Goal: Navigation & Orientation: Find specific page/section

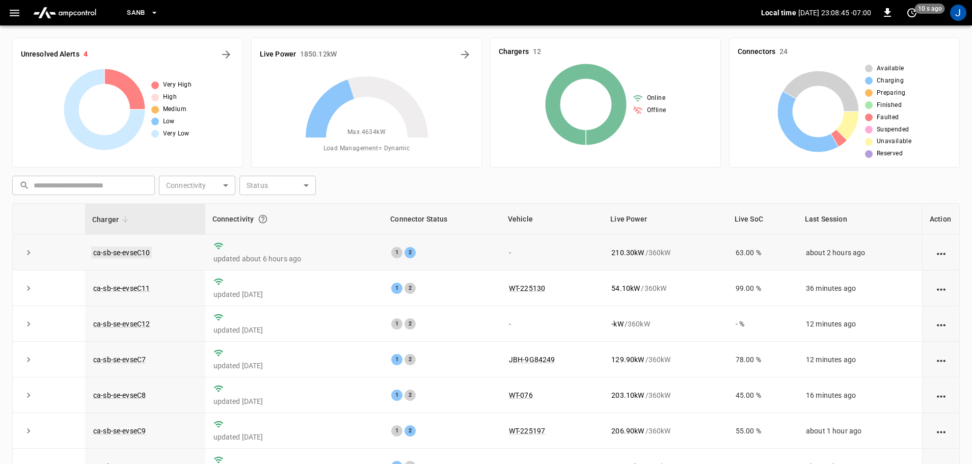
click at [123, 254] on link "ca-sb-se-evseC10" at bounding box center [121, 252] width 61 height 12
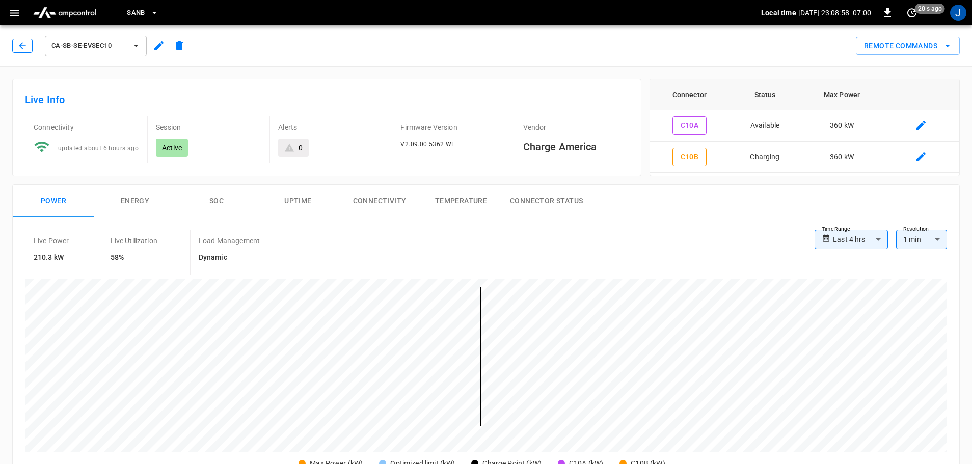
click at [23, 46] on icon "button" at bounding box center [22, 45] width 7 height 7
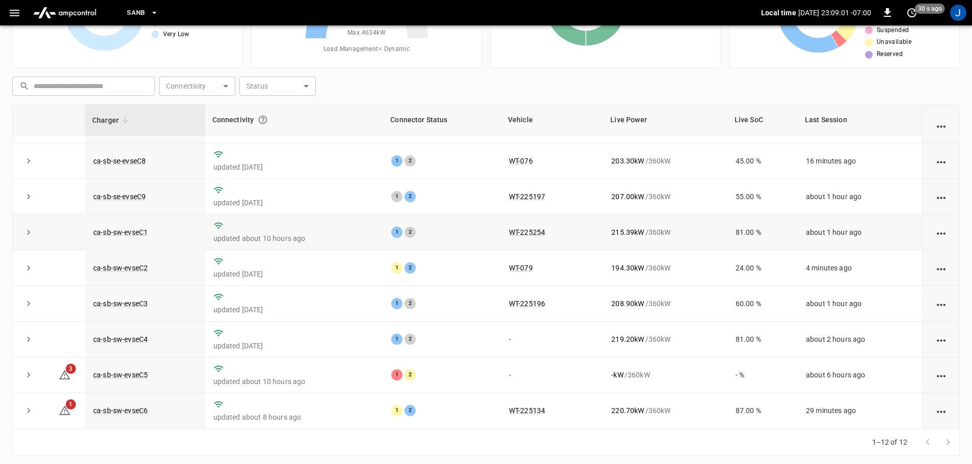
scroll to position [102, 0]
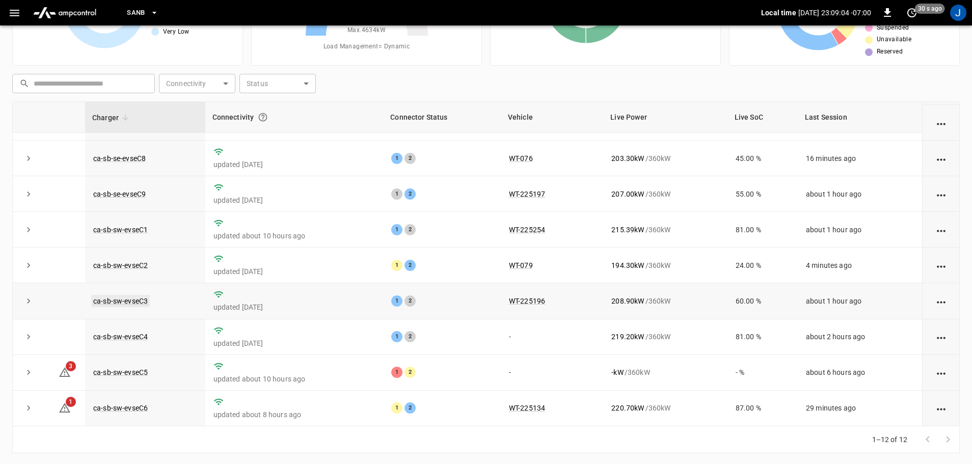
click at [106, 297] on link "ca-sb-sw-evseC3" at bounding box center [120, 301] width 59 height 12
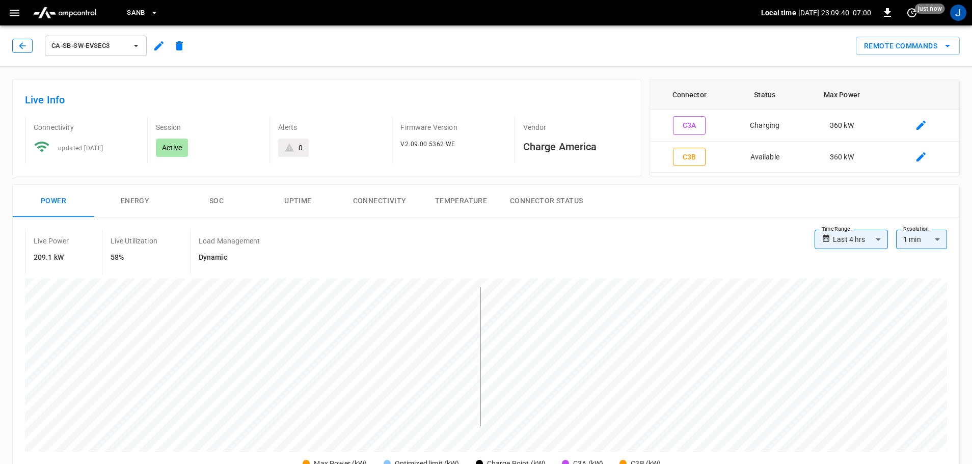
click at [14, 48] on button "button" at bounding box center [22, 46] width 20 height 14
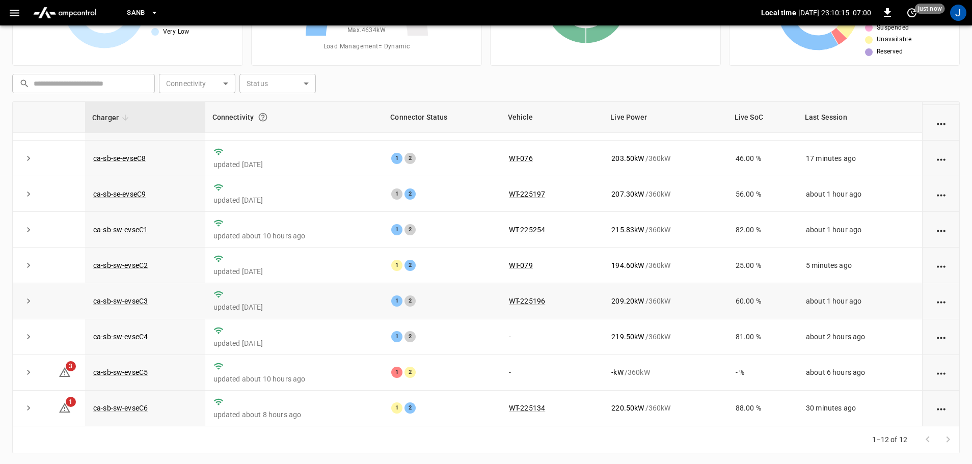
scroll to position [103, 0]
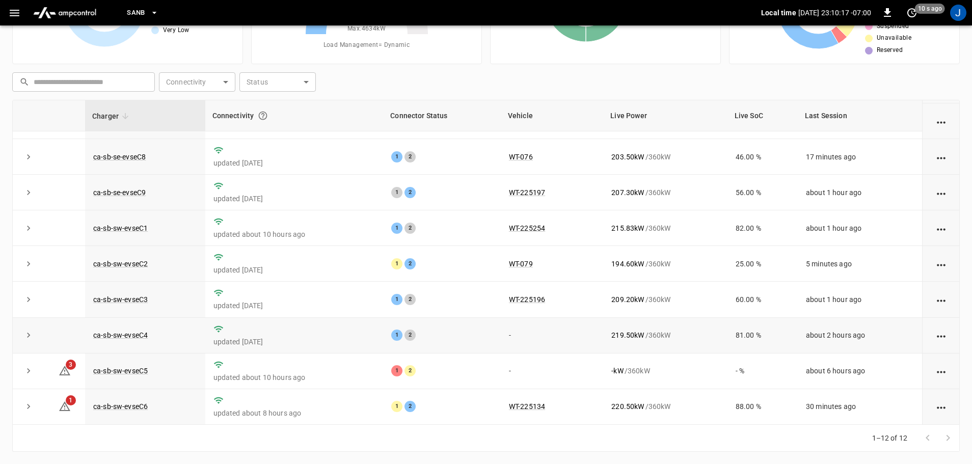
click at [133, 339] on td "ca-sb-sw-evseC4" at bounding box center [145, 336] width 120 height 36
click at [136, 334] on link "ca-sb-sw-evseC4" at bounding box center [120, 335] width 59 height 12
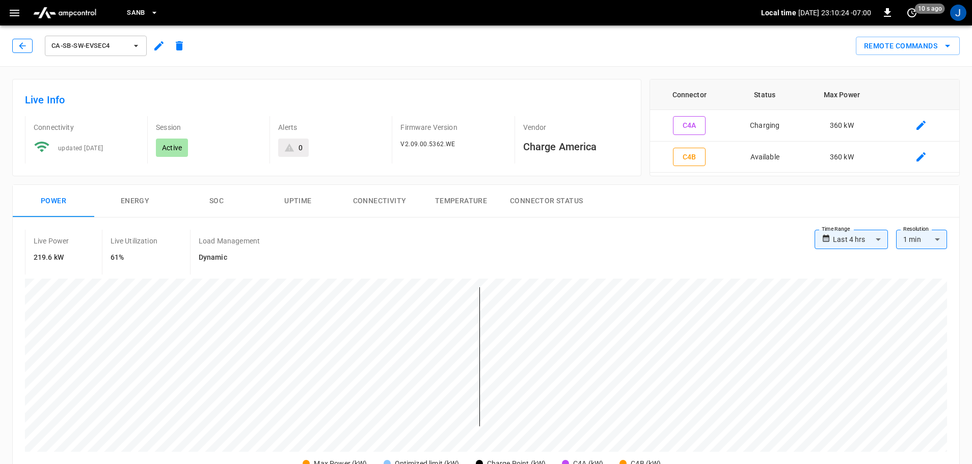
click at [19, 45] on icon "button" at bounding box center [22, 46] width 10 height 10
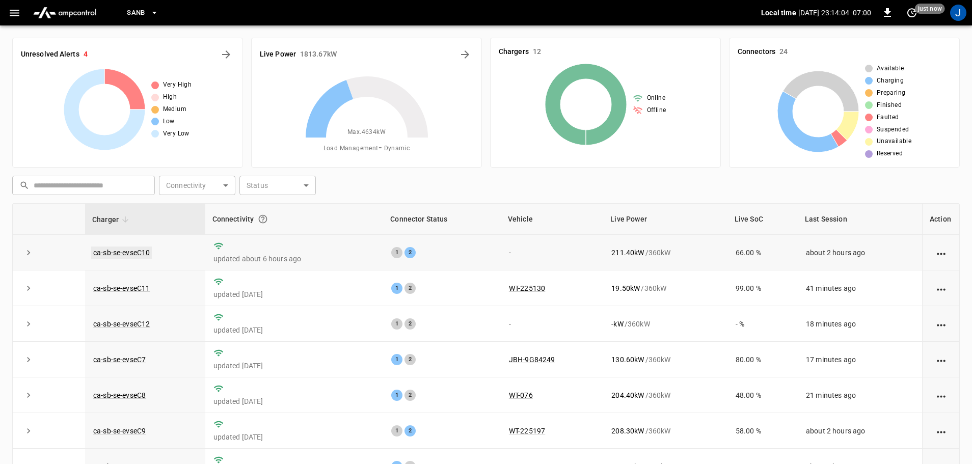
click at [137, 254] on link "ca-sb-se-evseC10" at bounding box center [121, 252] width 61 height 12
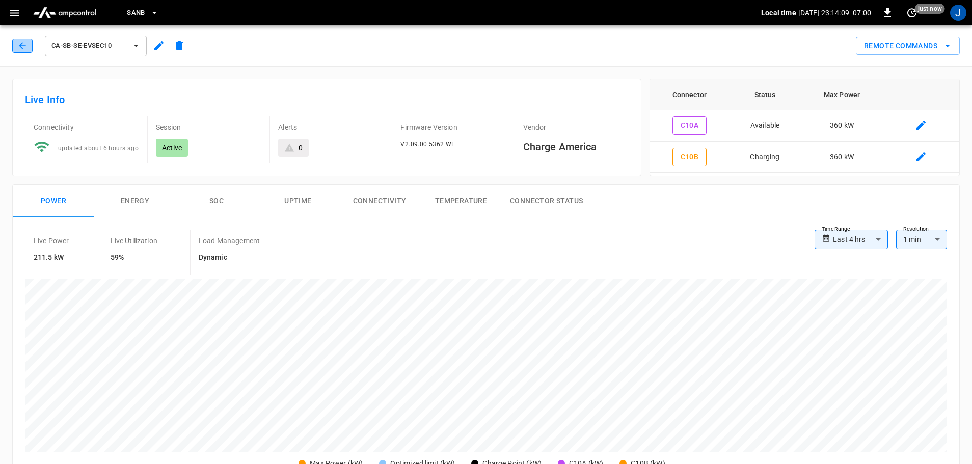
click at [24, 45] on icon "button" at bounding box center [22, 46] width 10 height 10
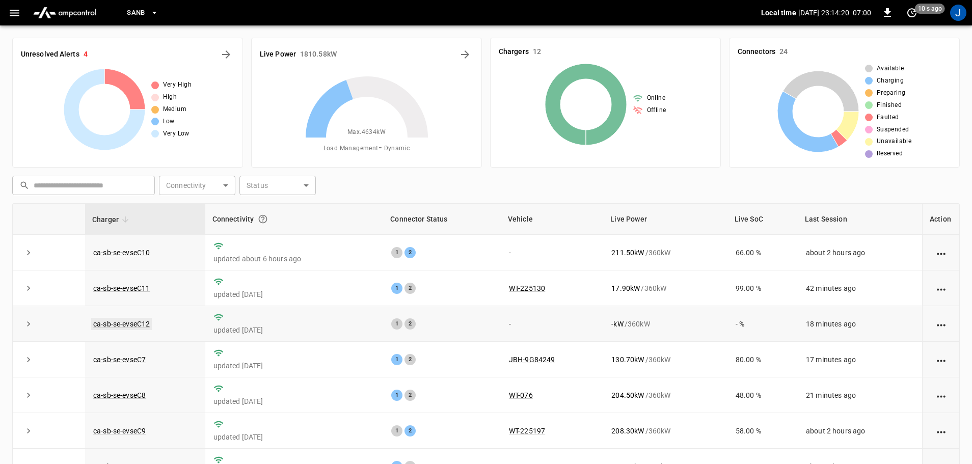
click at [114, 325] on link "ca-sb-se-evseC12" at bounding box center [121, 324] width 61 height 12
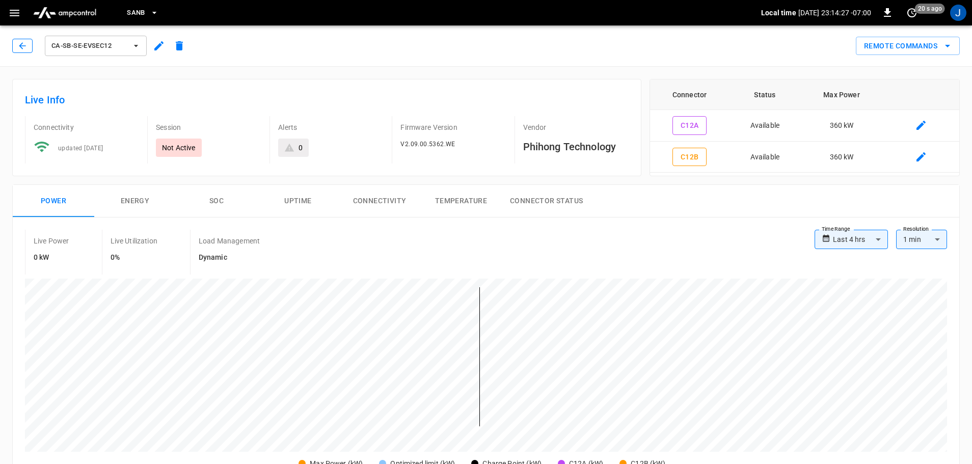
click at [23, 43] on icon "button" at bounding box center [22, 46] width 10 height 10
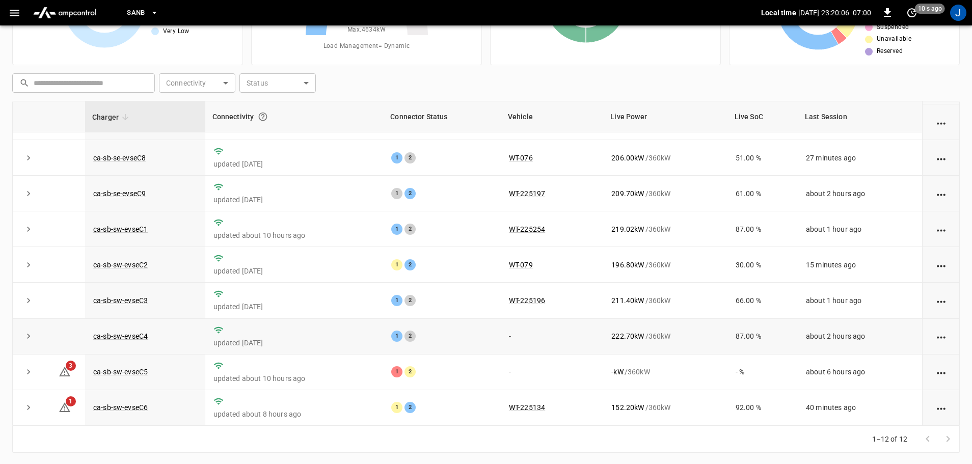
scroll to position [103, 0]
click at [114, 334] on link "ca-sb-sw-evseC4" at bounding box center [120, 335] width 59 height 12
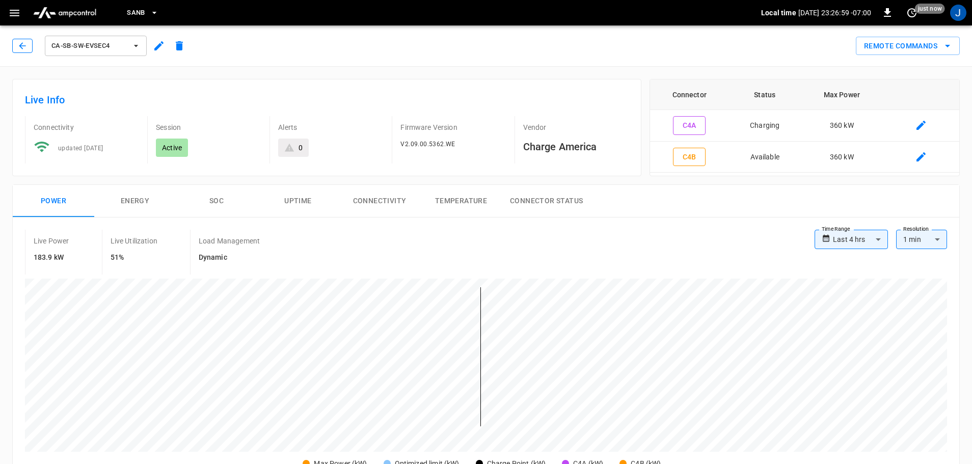
click at [23, 44] on icon "button" at bounding box center [22, 46] width 10 height 10
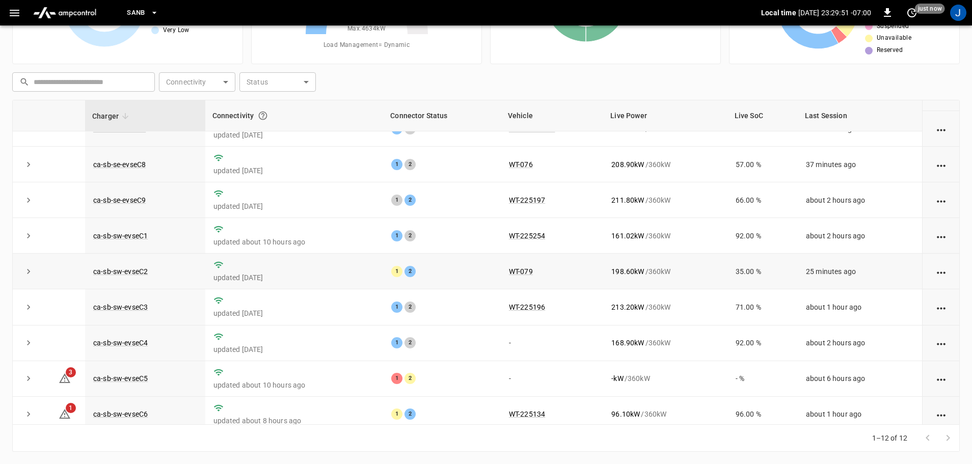
scroll to position [141, 0]
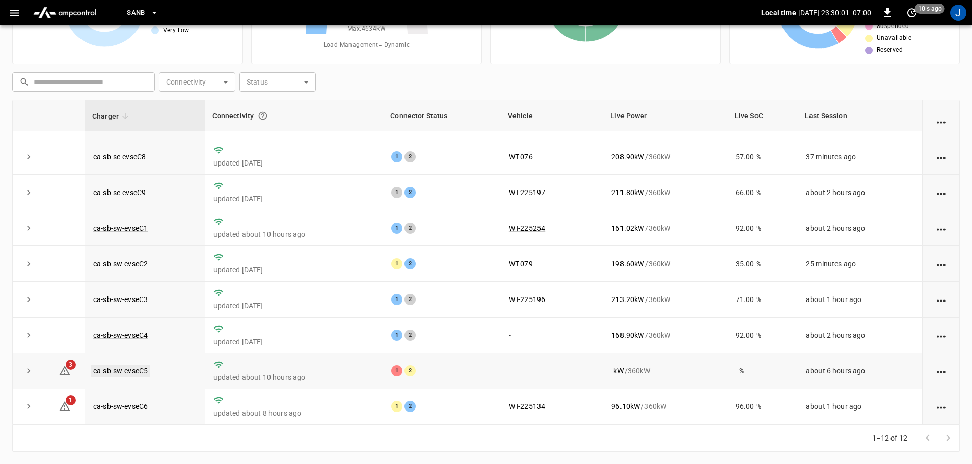
click at [113, 368] on link "ca-sb-sw-evseC5" at bounding box center [120, 371] width 59 height 12
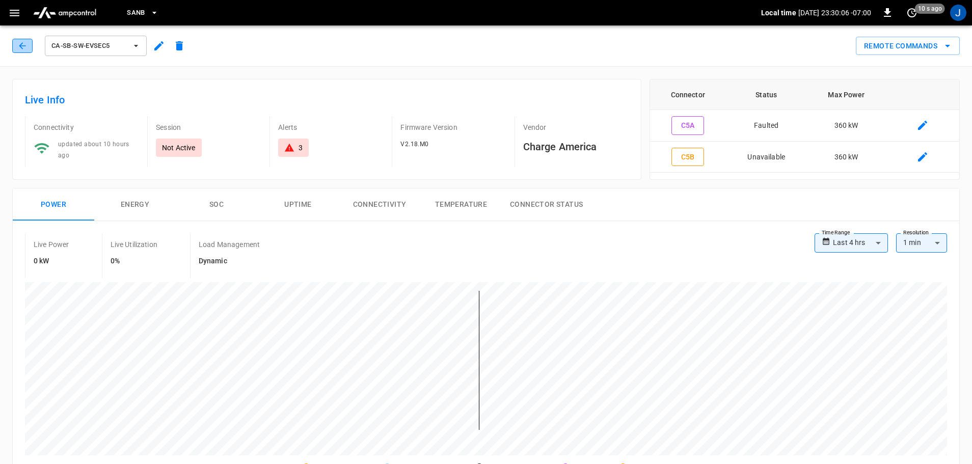
click at [23, 48] on icon "button" at bounding box center [22, 46] width 10 height 10
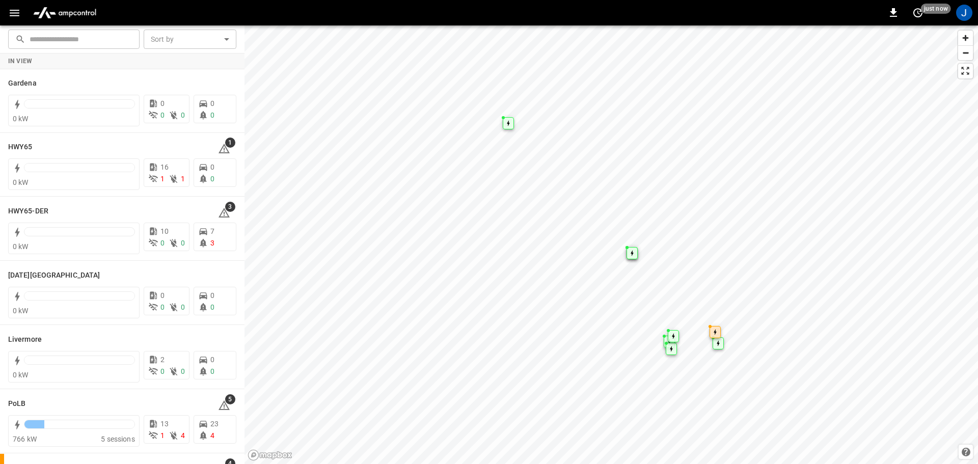
click at [12, 14] on icon "button" at bounding box center [14, 13] width 13 height 13
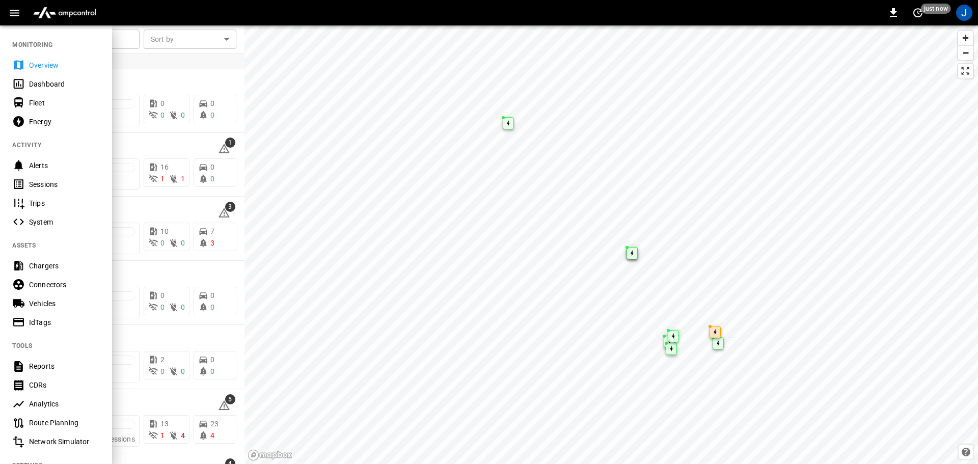
click at [38, 84] on div "Dashboard" at bounding box center [64, 84] width 71 height 10
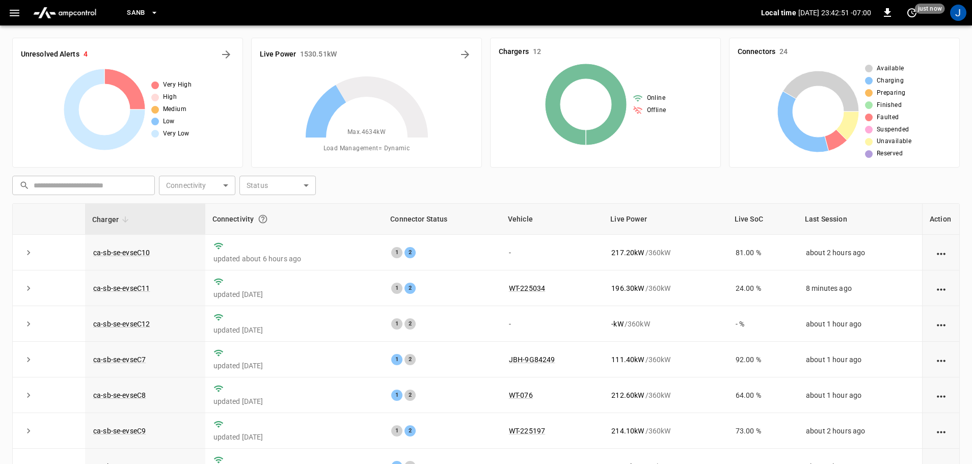
click at [152, 13] on icon "button" at bounding box center [154, 13] width 10 height 10
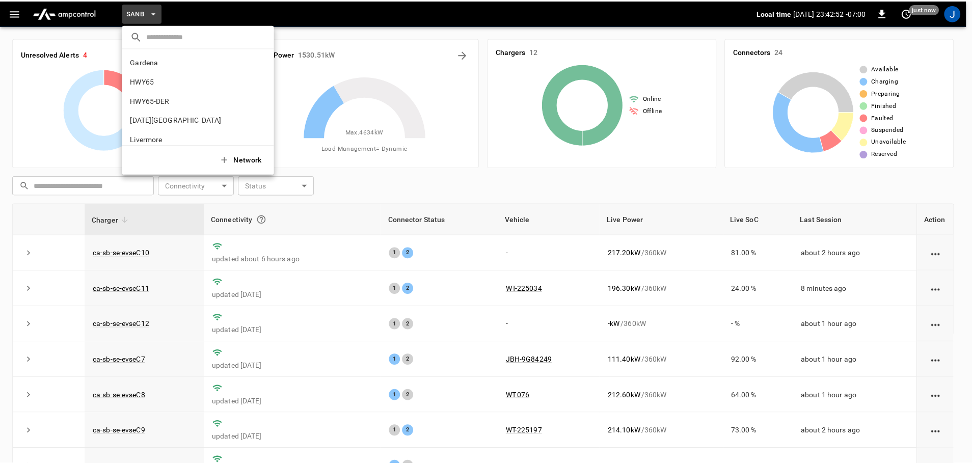
scroll to position [86, 0]
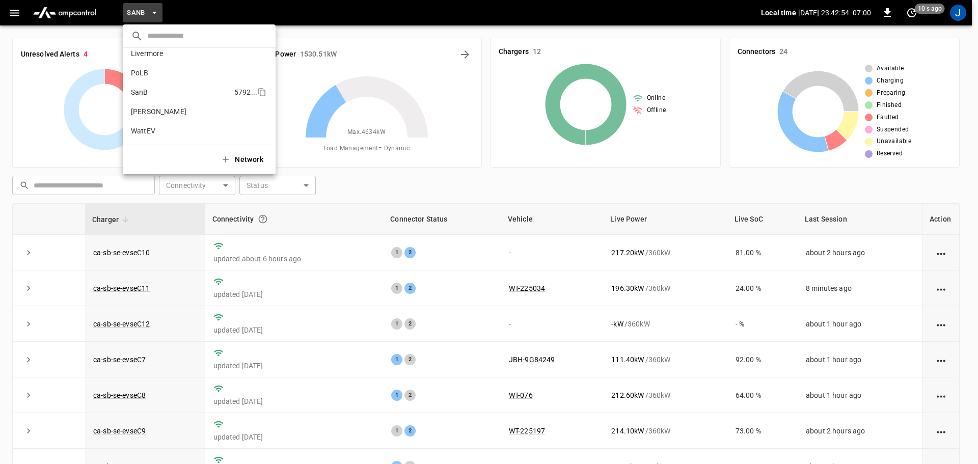
click at [144, 92] on p "SanB" at bounding box center [180, 92] width 99 height 10
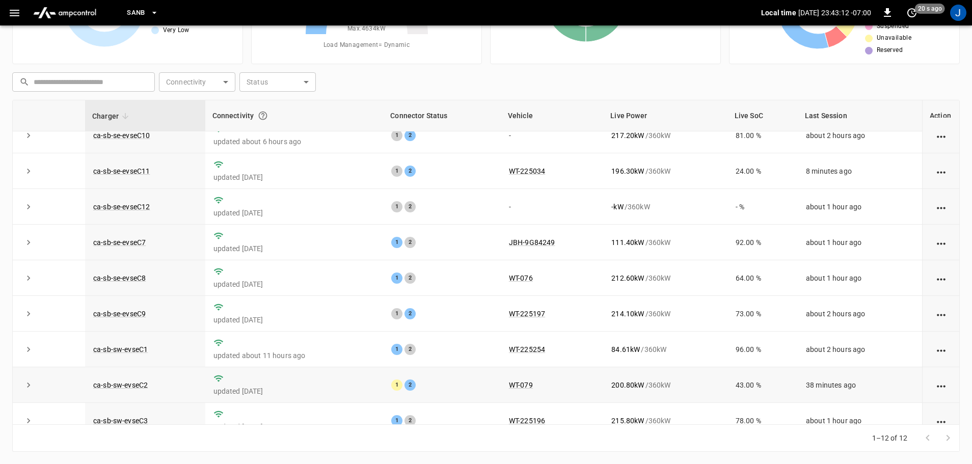
scroll to position [0, 0]
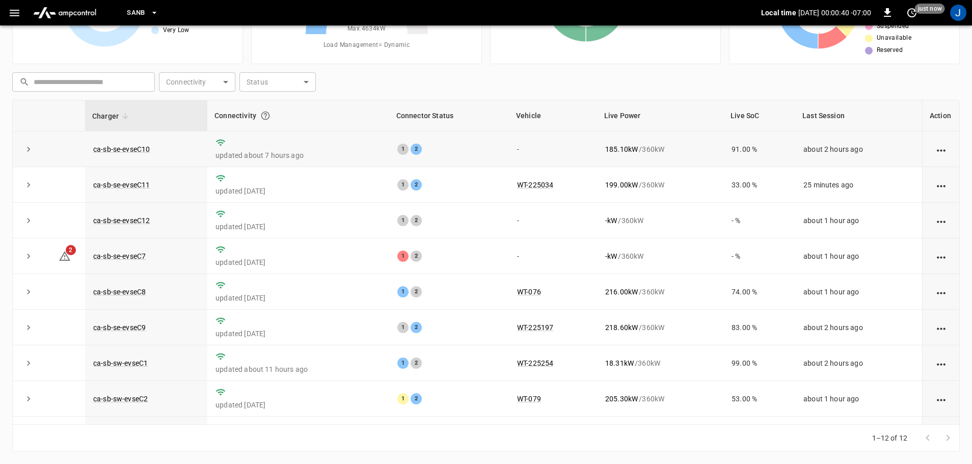
click at [120, 154] on td "ca-sb-se-evseC10" at bounding box center [146, 149] width 122 height 36
click at [122, 149] on link "ca-sb-se-evseC10" at bounding box center [121, 149] width 61 height 12
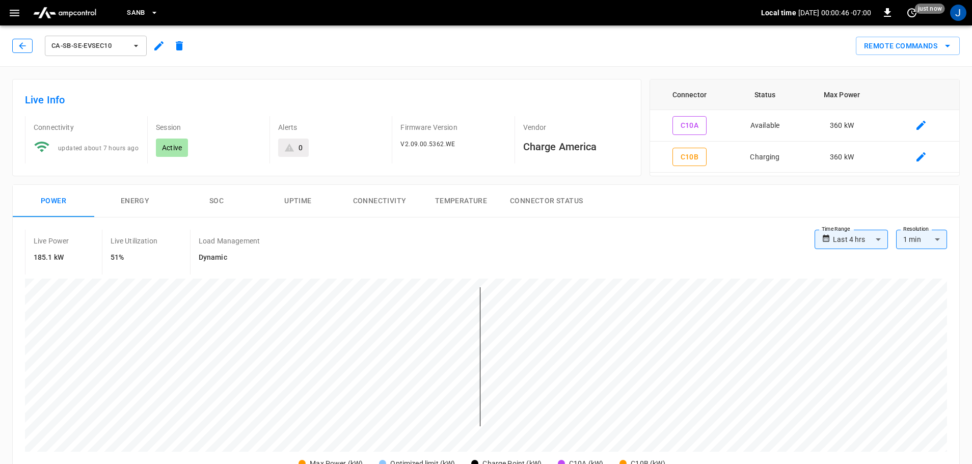
click at [21, 47] on icon "button" at bounding box center [22, 45] width 7 height 7
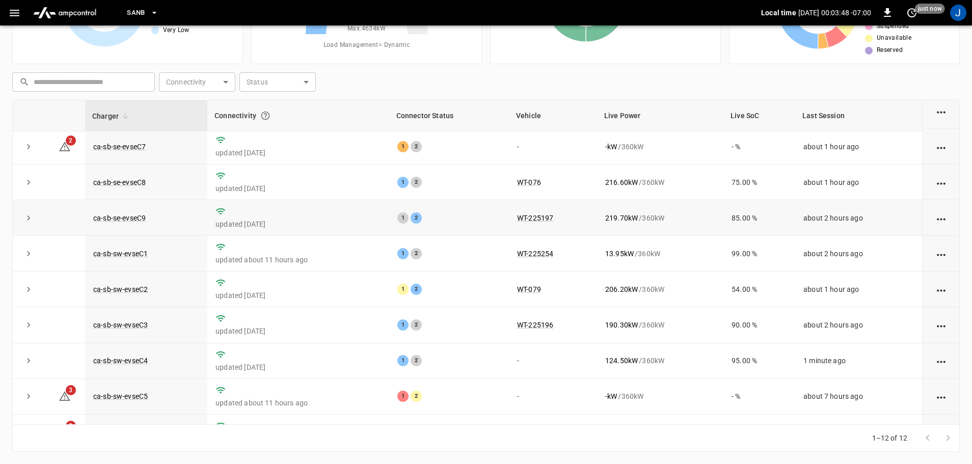
scroll to position [141, 0]
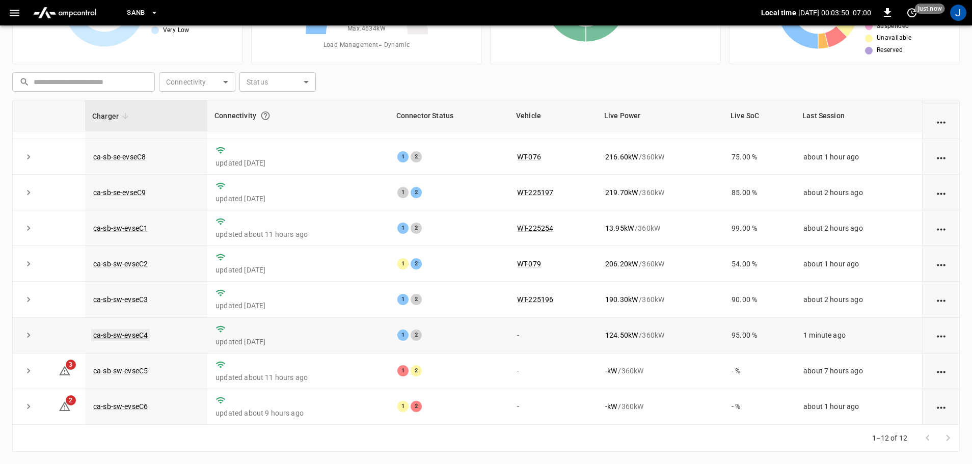
click at [121, 329] on link "ca-sb-sw-evseC4" at bounding box center [120, 335] width 59 height 12
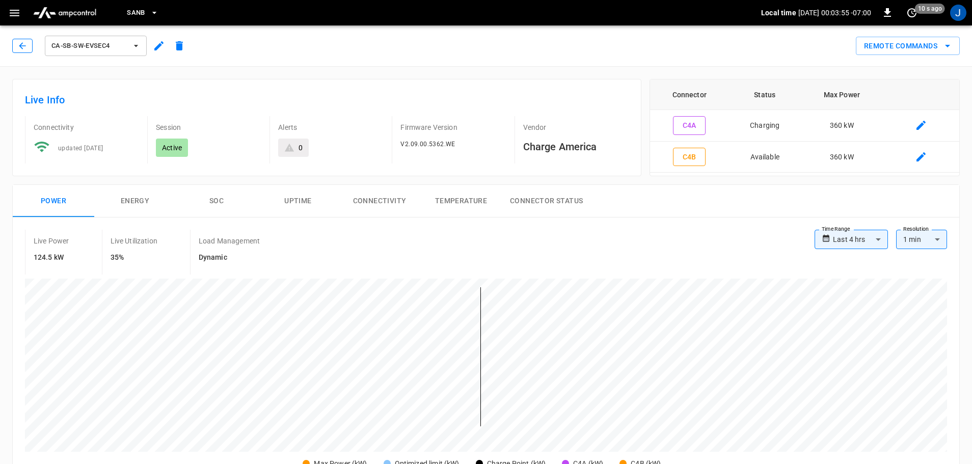
click at [24, 44] on icon "button" at bounding box center [22, 46] width 10 height 10
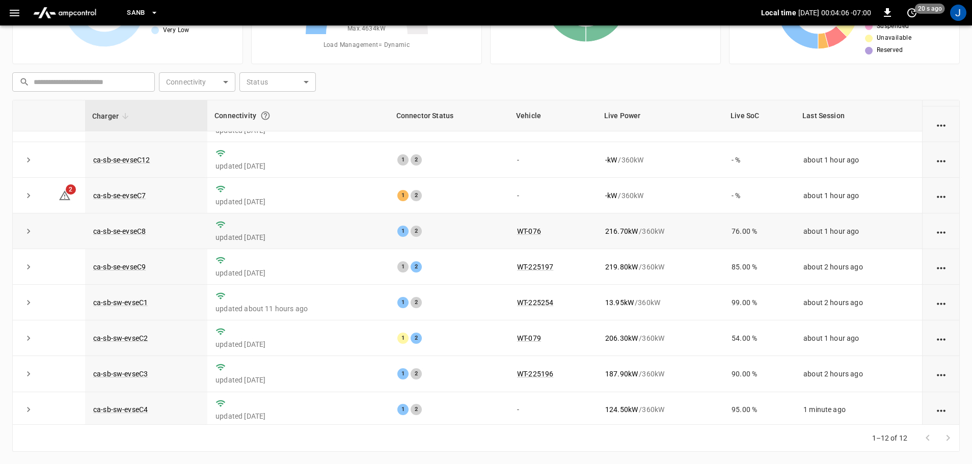
scroll to position [141, 0]
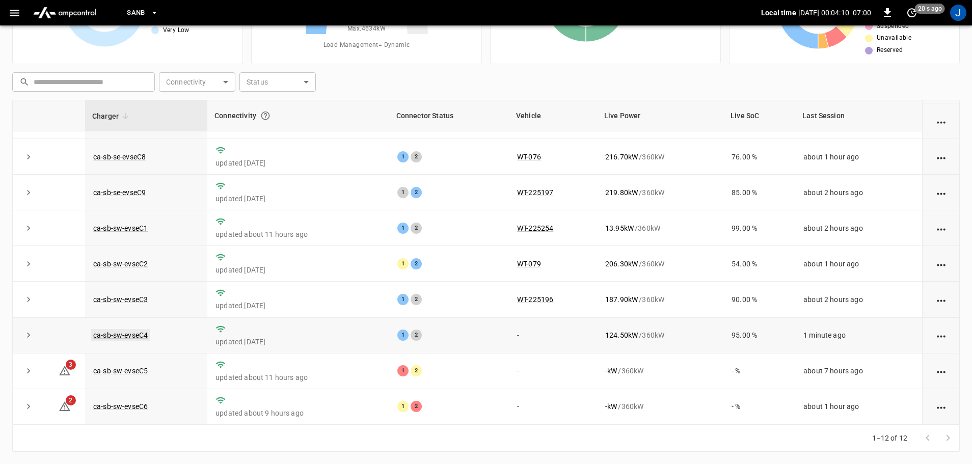
click at [124, 331] on link "ca-sb-sw-evseC4" at bounding box center [120, 335] width 59 height 12
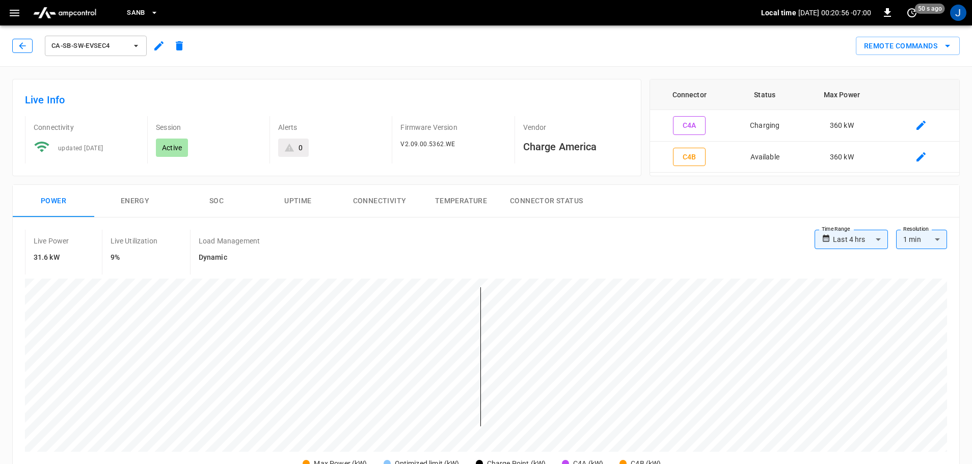
click at [24, 43] on icon "button" at bounding box center [22, 46] width 10 height 10
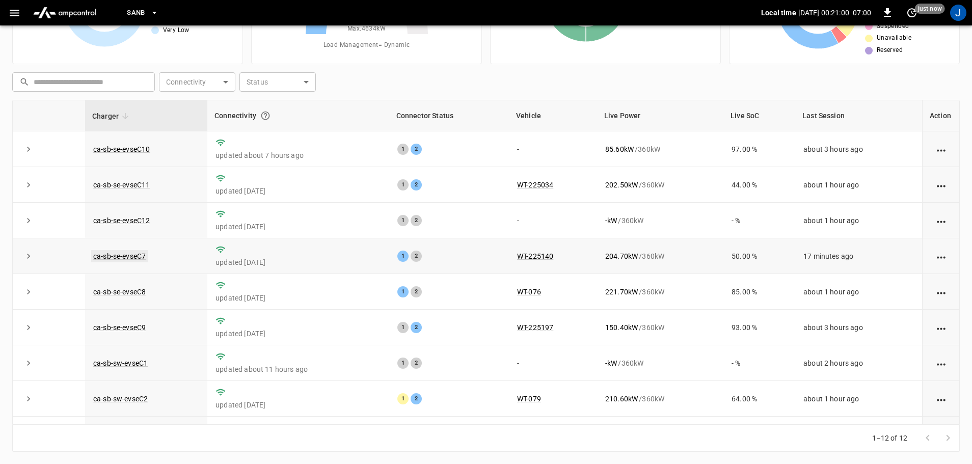
click at [137, 257] on link "ca-sb-se-evseC7" at bounding box center [119, 256] width 57 height 12
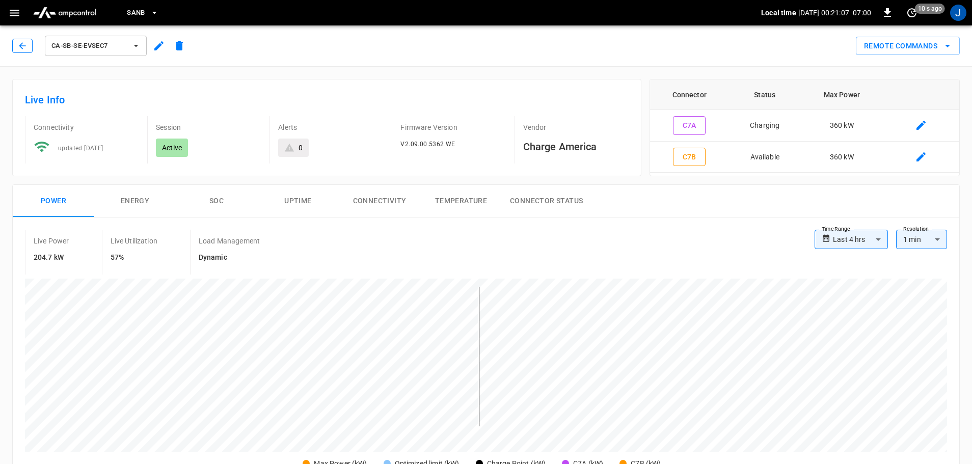
click at [20, 46] on icon "button" at bounding box center [22, 45] width 7 height 7
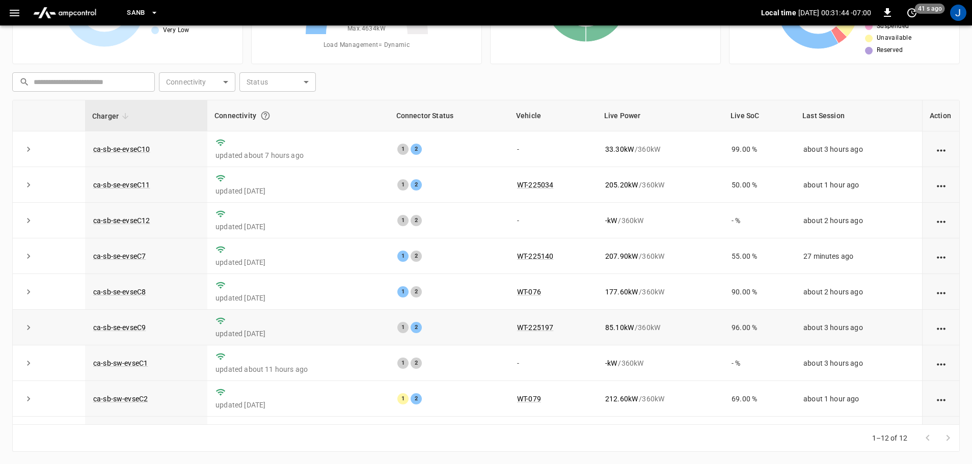
scroll to position [141, 0]
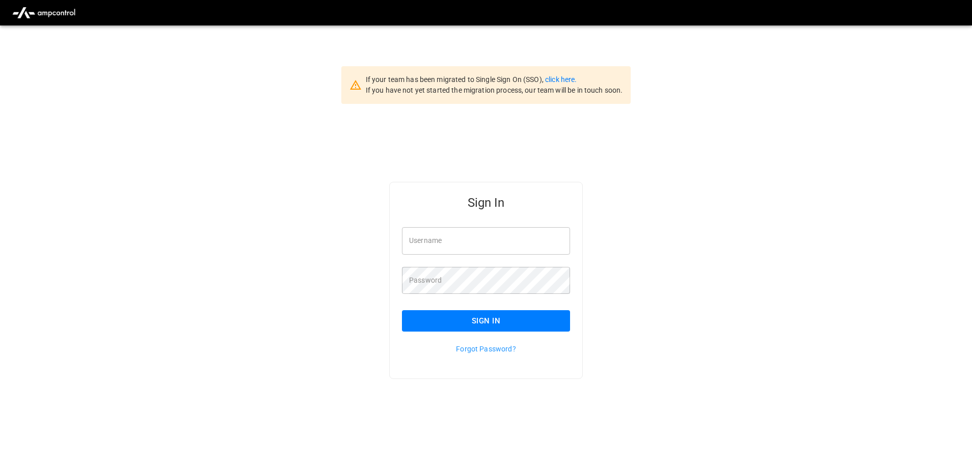
scroll to position [25, 0]
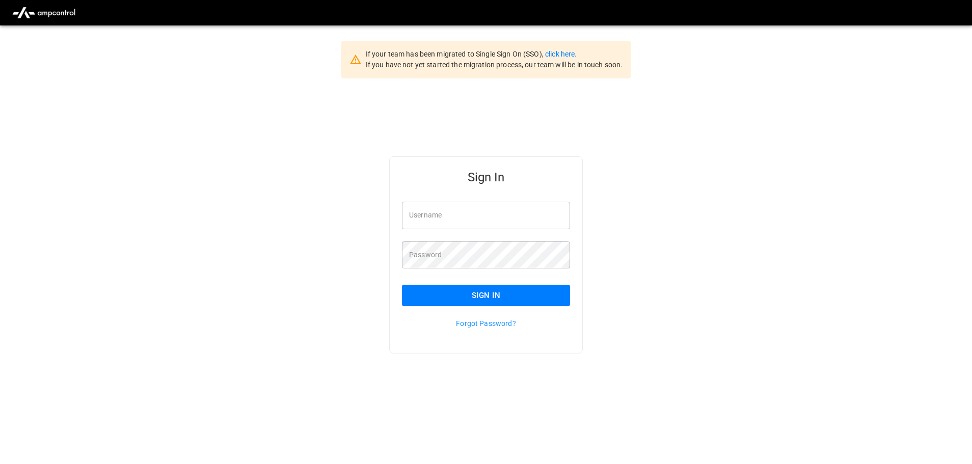
type input "**********"
drag, startPoint x: 473, startPoint y: 215, endPoint x: 481, endPoint y: 216, distance: 7.7
click at [473, 214] on input "**********" at bounding box center [486, 215] width 168 height 27
click at [471, 294] on button "Sign In" at bounding box center [486, 295] width 168 height 21
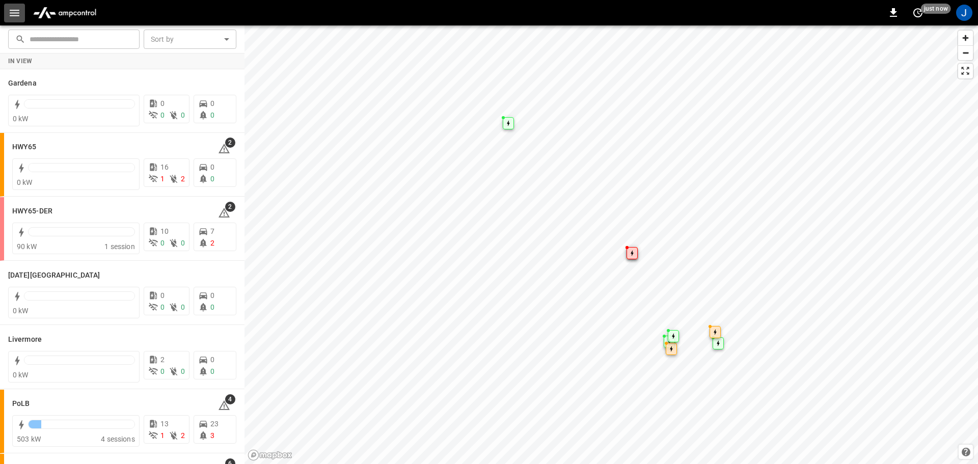
click at [12, 14] on icon "button" at bounding box center [14, 13] width 13 height 13
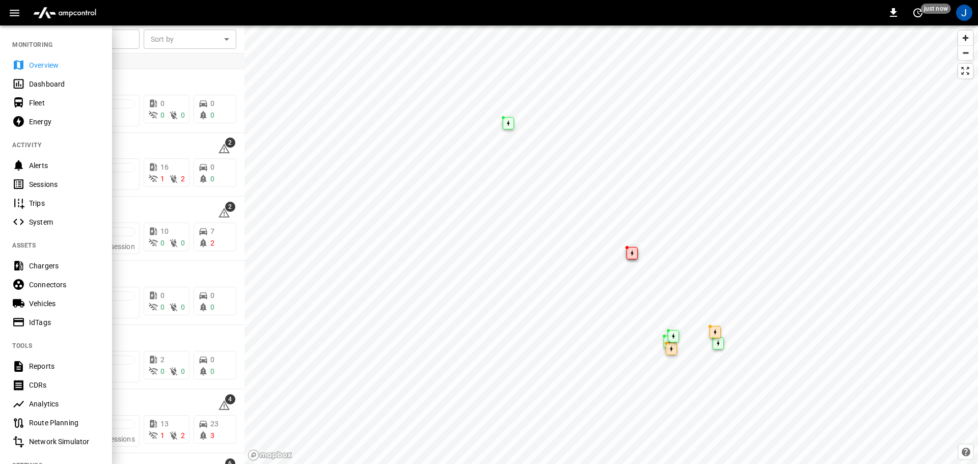
click at [41, 82] on div "Dashboard" at bounding box center [64, 84] width 71 height 10
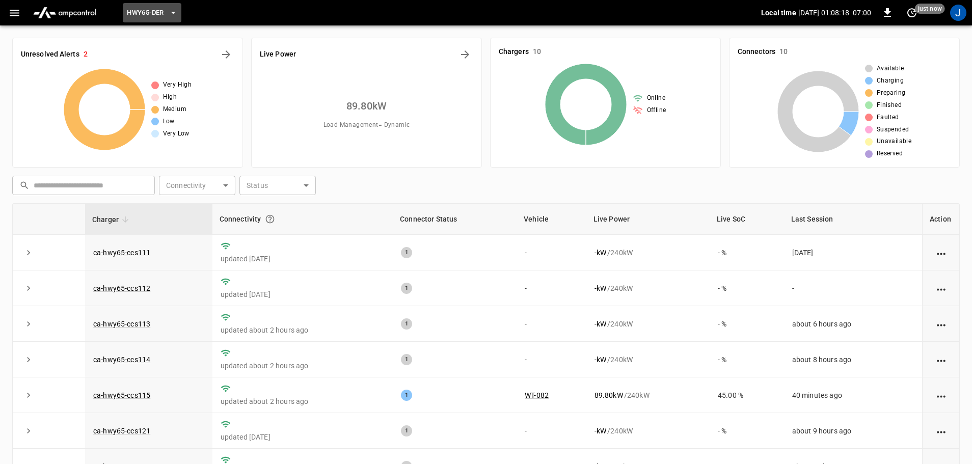
click at [166, 12] on button "HWY65-DER" at bounding box center [152, 13] width 58 height 20
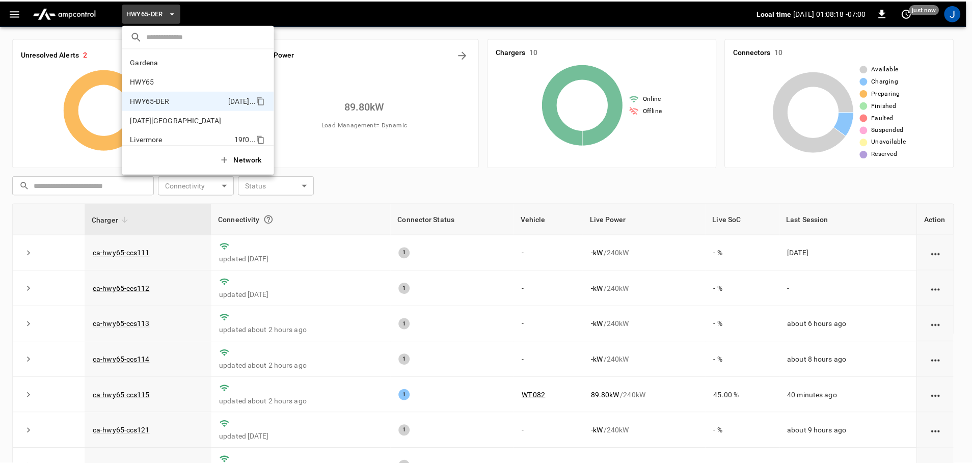
scroll to position [36, 0]
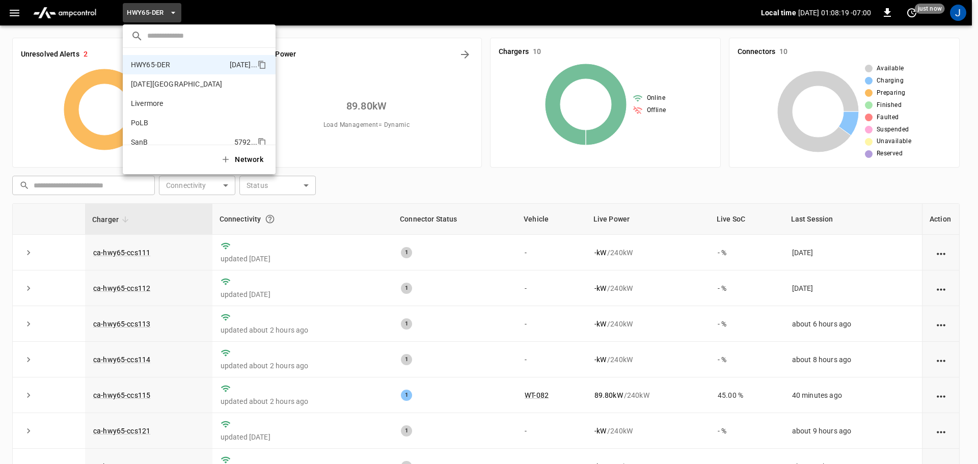
click at [137, 142] on p "SanB" at bounding box center [180, 142] width 99 height 10
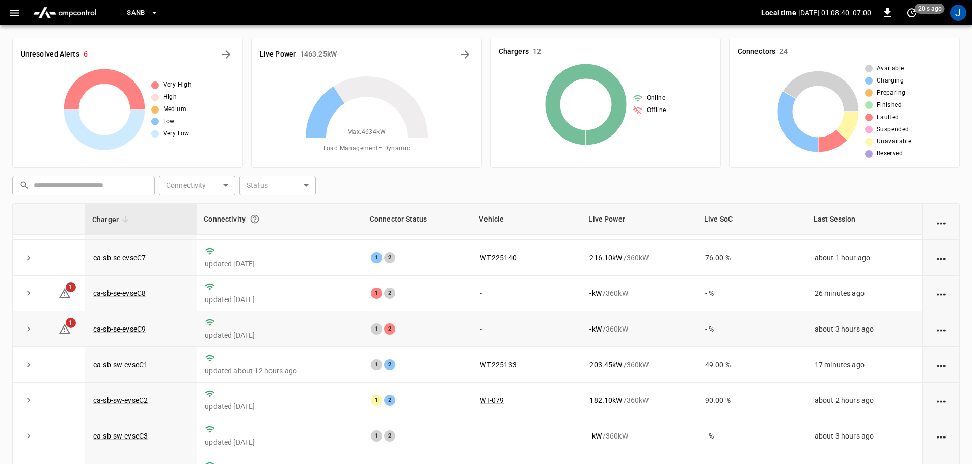
scroll to position [0, 0]
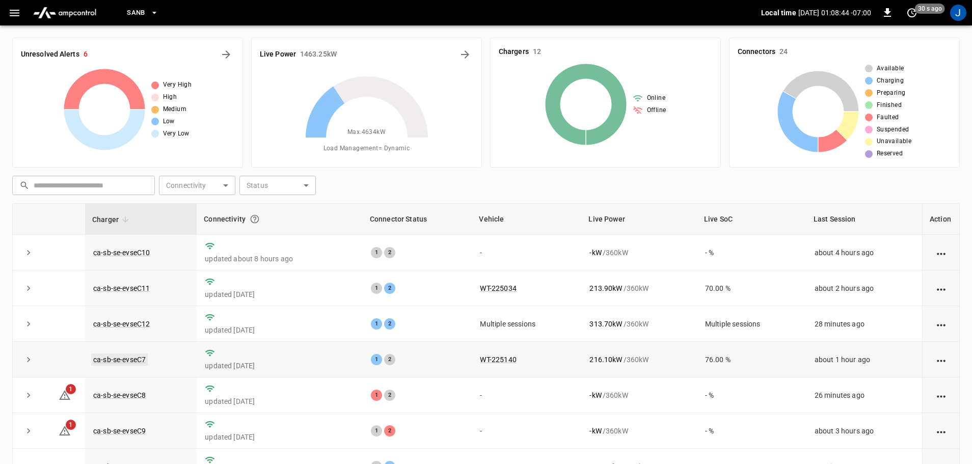
click at [114, 361] on link "ca-sb-se-evseC7" at bounding box center [119, 359] width 57 height 12
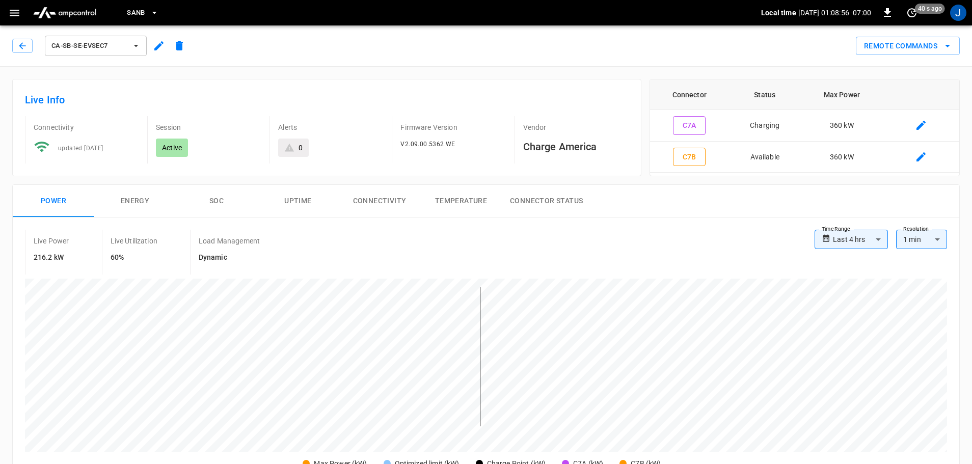
click at [21, 53] on div "ca-sb-se-evseC7" at bounding box center [100, 46] width 177 height 24
click at [22, 45] on icon "button" at bounding box center [22, 46] width 10 height 10
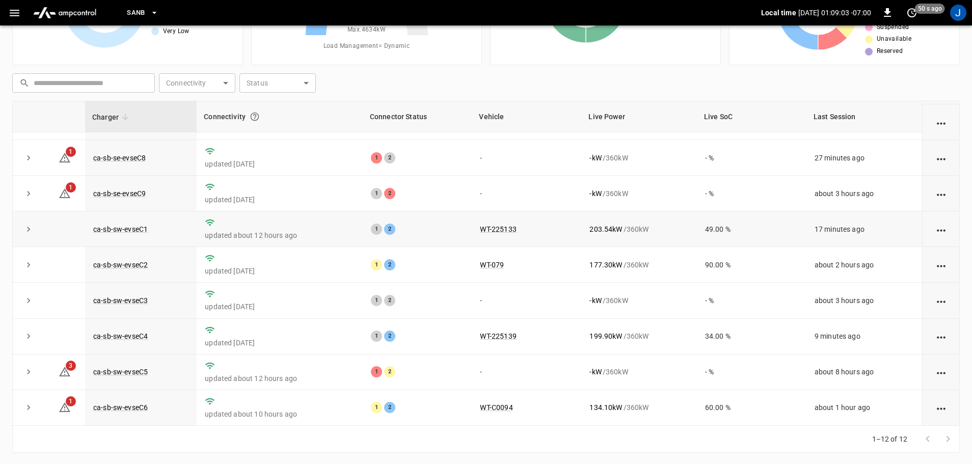
scroll to position [103, 0]
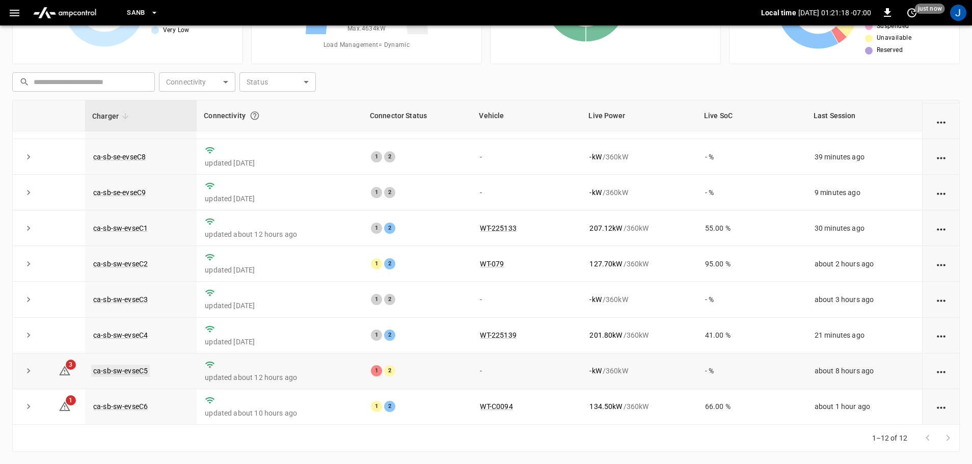
click at [106, 370] on link "ca-sb-sw-evseC5" at bounding box center [120, 371] width 59 height 12
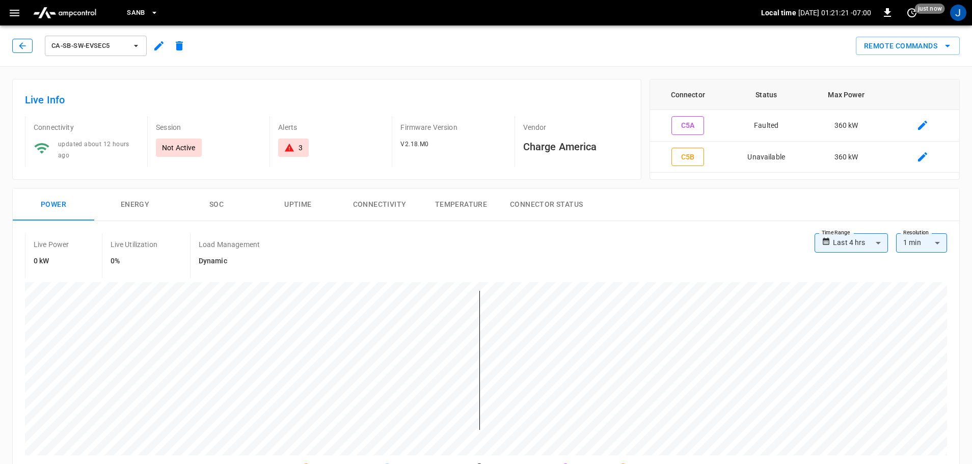
click at [15, 46] on button "button" at bounding box center [22, 46] width 20 height 14
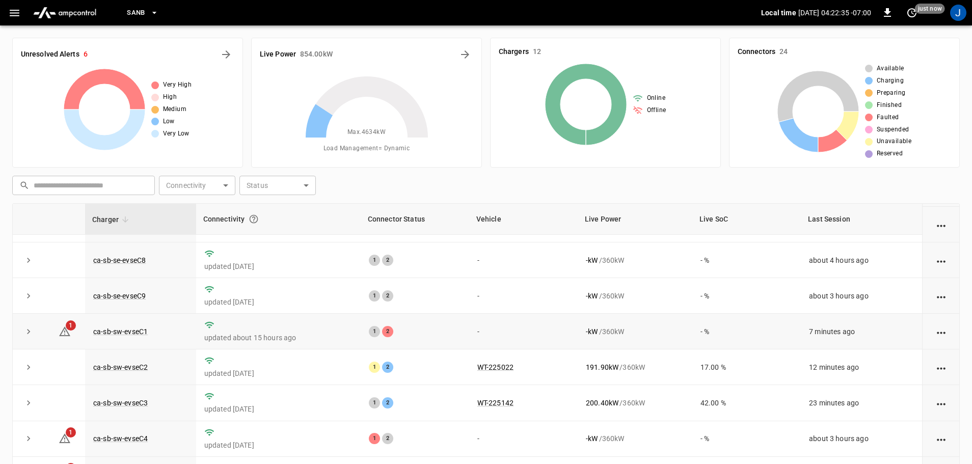
scroll to position [103, 0]
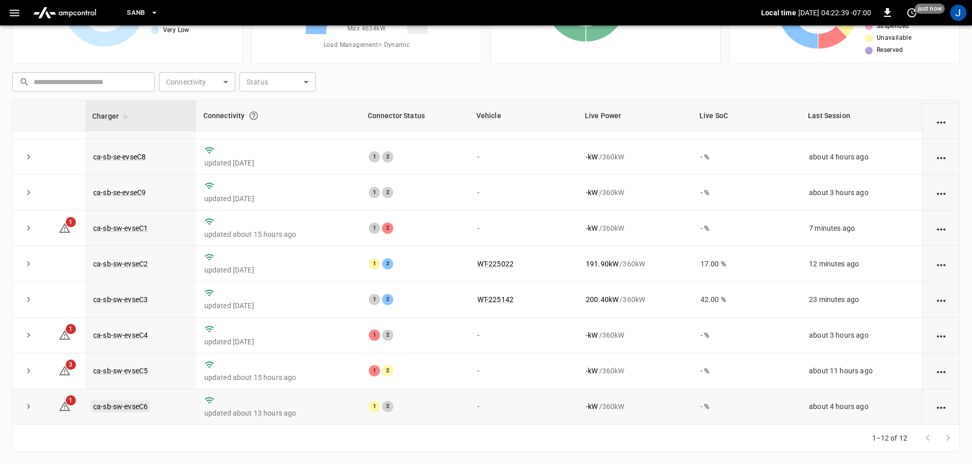
click at [134, 411] on link "ca-sb-sw-evseC6" at bounding box center [120, 406] width 59 height 12
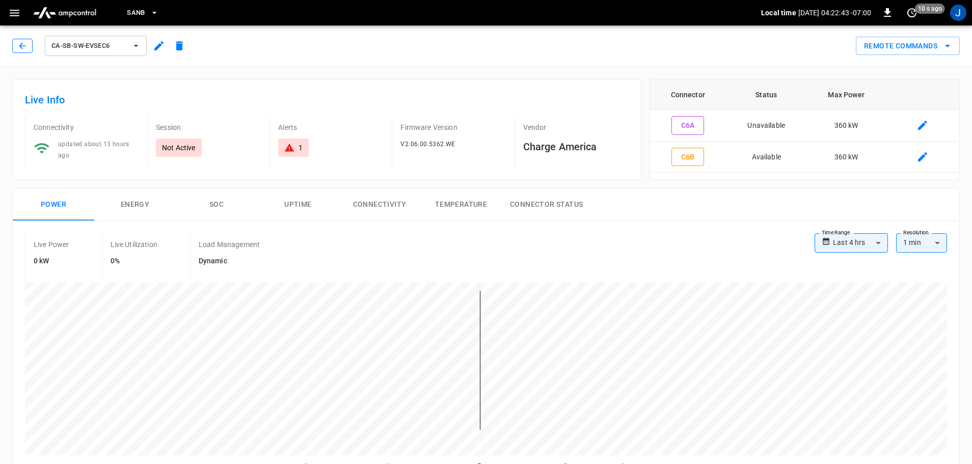
click at [20, 42] on icon "button" at bounding box center [22, 46] width 10 height 10
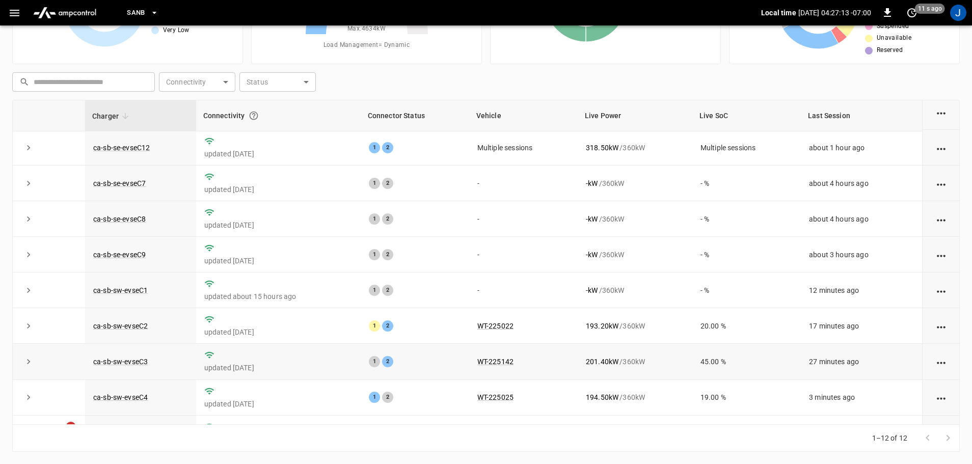
scroll to position [141, 0]
